Goal: Download file/media

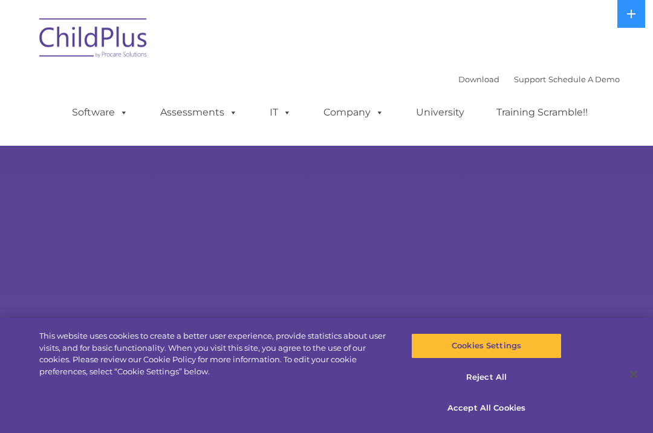
select select "MEDIUM"
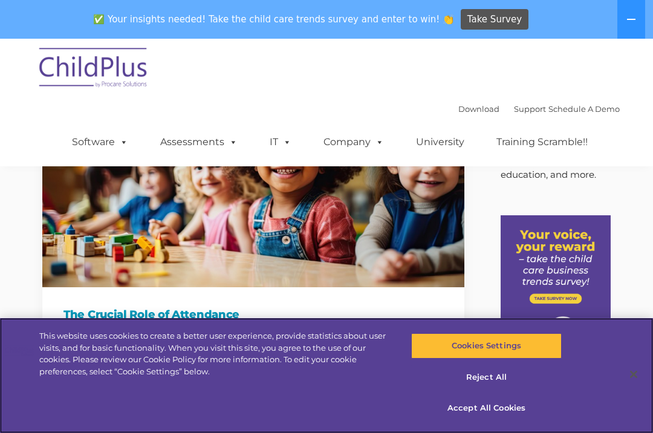
scroll to position [34, 0]
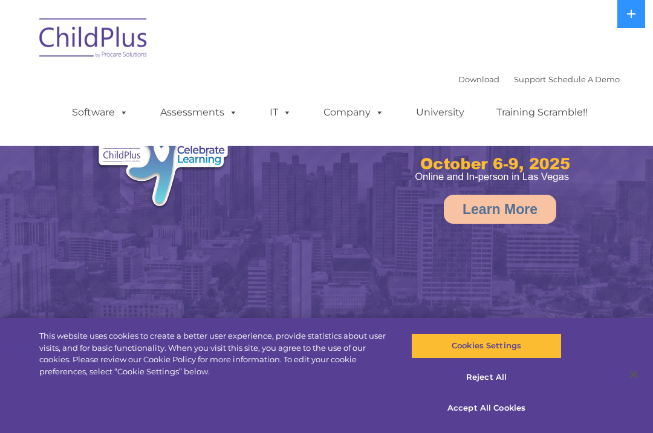
select select "MEDIUM"
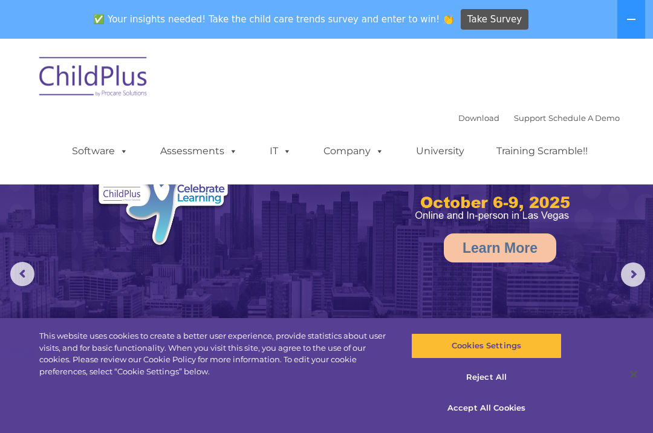
click at [459, 123] on link "Download" at bounding box center [479, 118] width 41 height 10
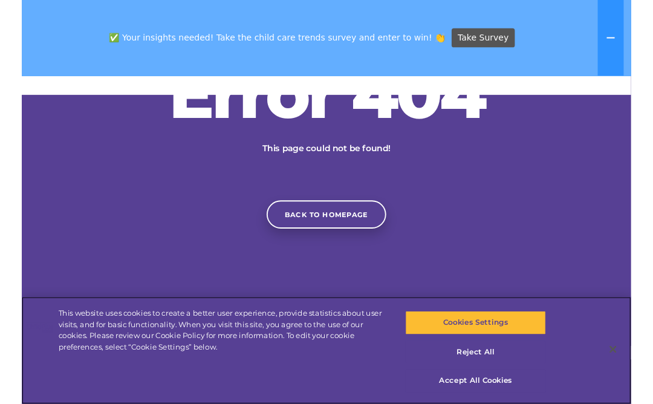
scroll to position [21, 0]
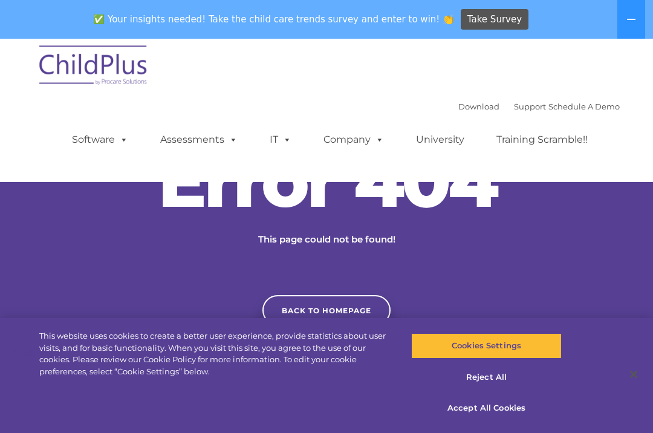
click at [459, 102] on link "Download" at bounding box center [479, 107] width 41 height 10
